Goal: Information Seeking & Learning: Compare options

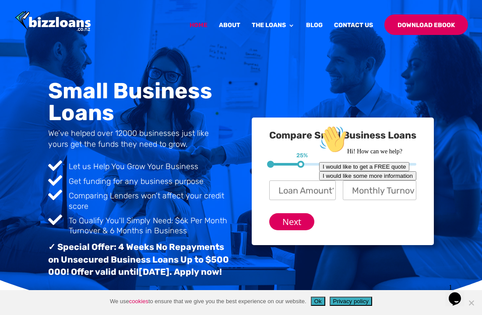
scroll to position [2, 0]
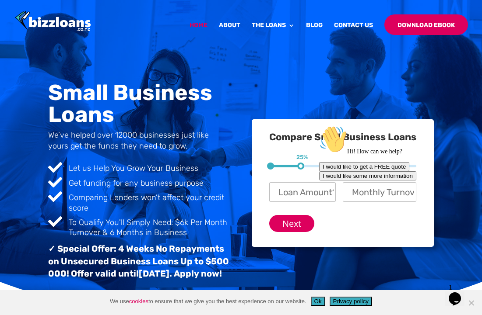
click at [319, 181] on div "Hi! How can we help? I would like to get a FREE quote I would like some more in…" at bounding box center [397, 153] width 157 height 55
click at [458, 126] on div "Chat attention grabber" at bounding box center [397, 126] width 157 height 0
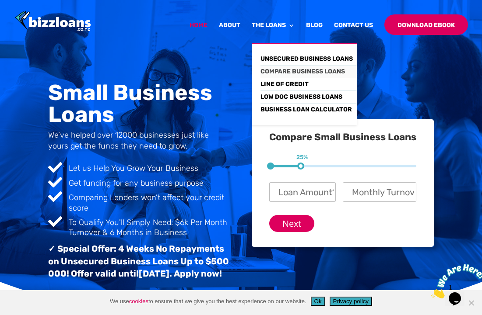
click at [290, 70] on link "Compare Business Loans" at bounding box center [308, 72] width 96 height 13
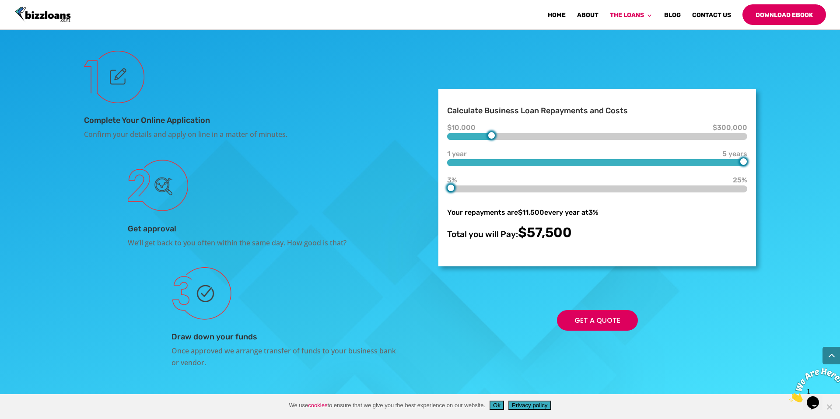
scroll to position [3235, 0]
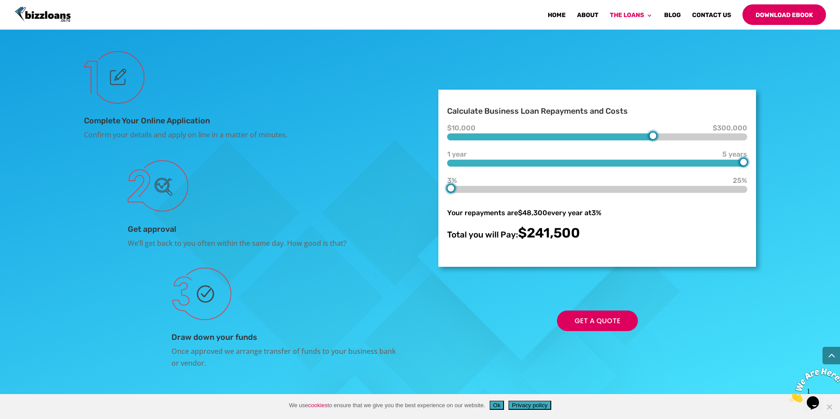
type input "220000"
click at [481, 137] on div at bounding box center [662, 135] width 7 height 7
click at [481, 162] on form "Calculate Business Loan Repayments and Costs $10,000 $220,000 $300,000 1 year 5…" at bounding box center [597, 178] width 318 height 177
type input "3"
click at [481, 167] on div "$10,000 $220,000 $300,000 1 year 3 years 5 years 3% 3% 25% Your repayments are …" at bounding box center [597, 184] width 300 height 113
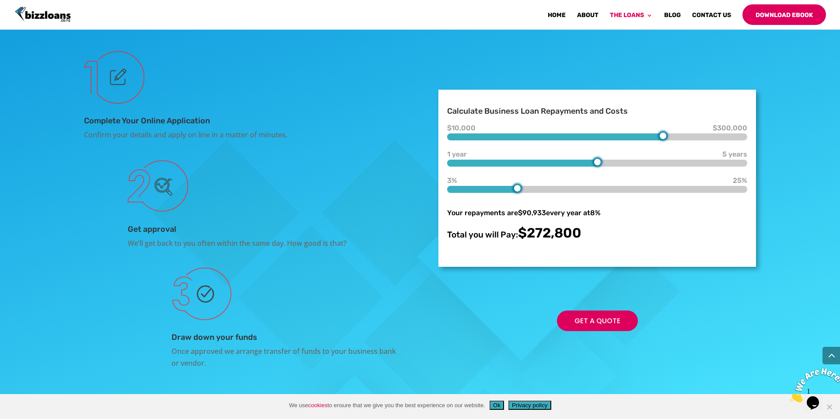
type input "3"
click at [474, 189] on div at bounding box center [597, 189] width 300 height 7
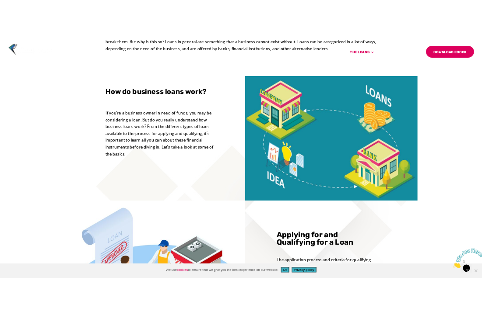
scroll to position [0, 0]
